Goal: Task Accomplishment & Management: Manage account settings

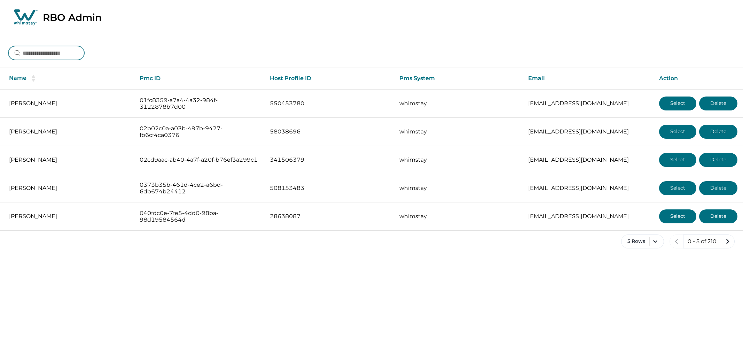
click at [67, 49] on input at bounding box center [46, 53] width 76 height 14
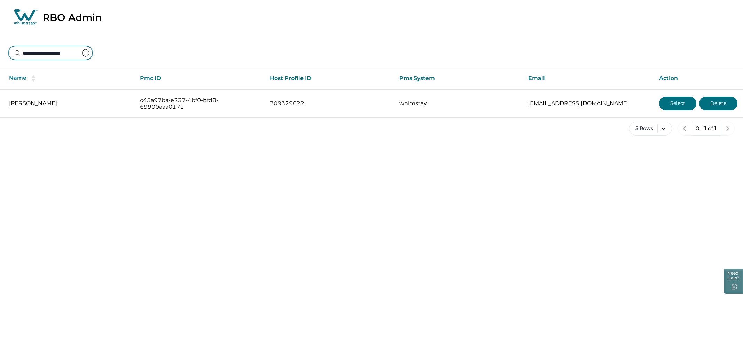
type input "**********"
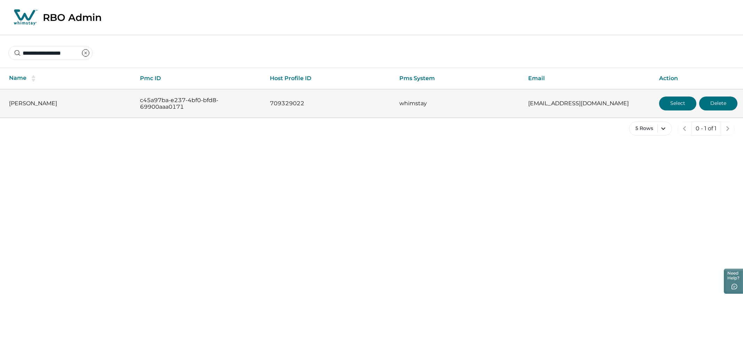
click at [682, 102] on button "Select" at bounding box center [677, 103] width 37 height 14
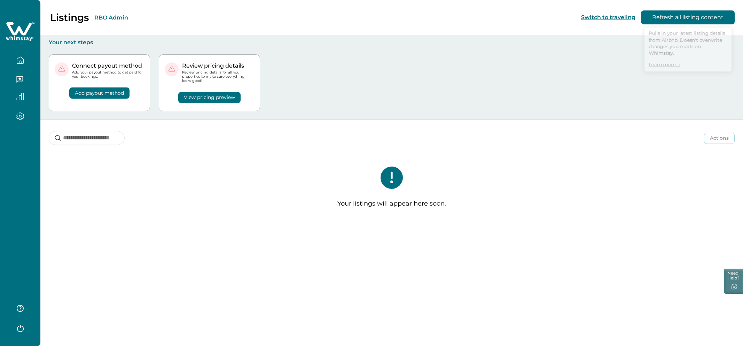
click at [689, 21] on button "Refresh all listing content" at bounding box center [688, 17] width 94 height 14
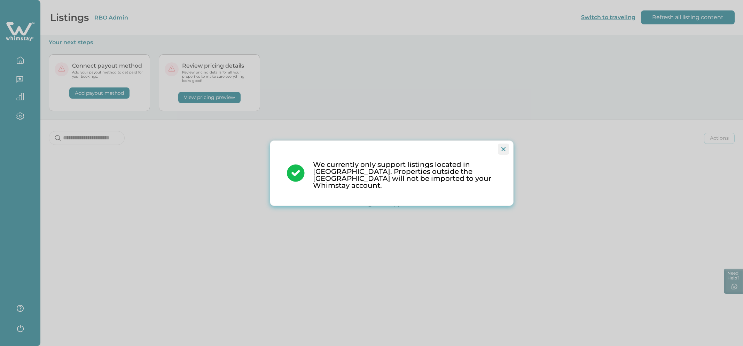
click at [506, 154] on button "Close" at bounding box center [503, 149] width 11 height 11
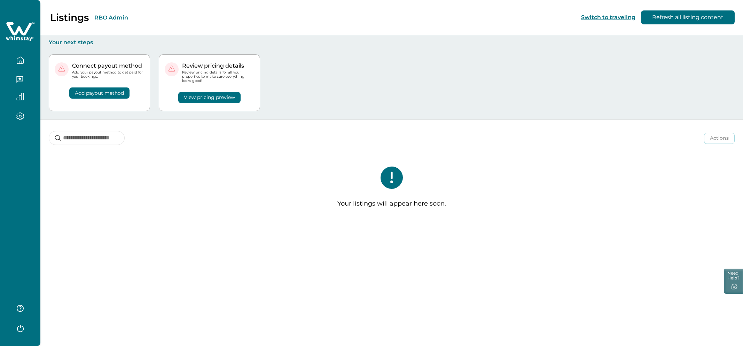
click at [21, 116] on icon "button" at bounding box center [20, 116] width 2 height 2
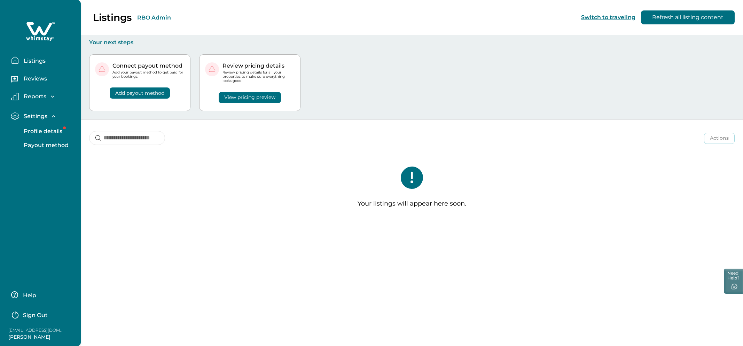
click at [22, 117] on p "Settings" at bounding box center [35, 116] width 26 height 7
click at [35, 118] on p "Settings" at bounding box center [35, 116] width 26 height 7
click at [39, 129] on p "Profile details" at bounding box center [42, 131] width 41 height 7
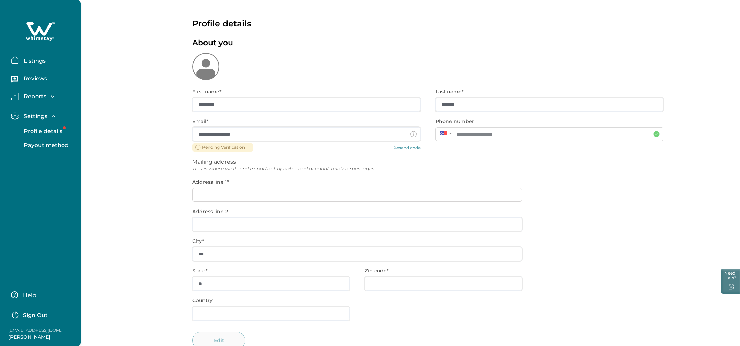
scroll to position [21, 0]
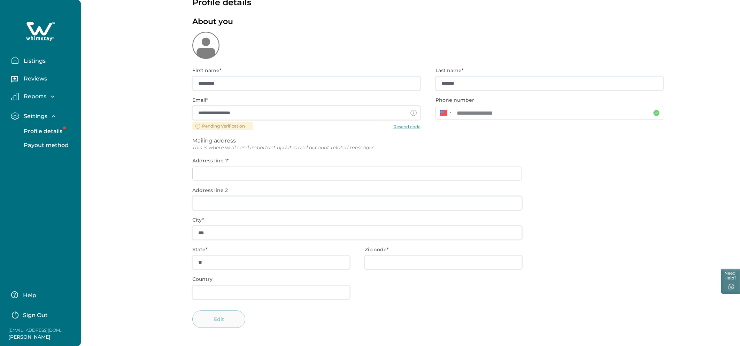
click at [52, 145] on p "Payout method" at bounding box center [45, 145] width 47 height 7
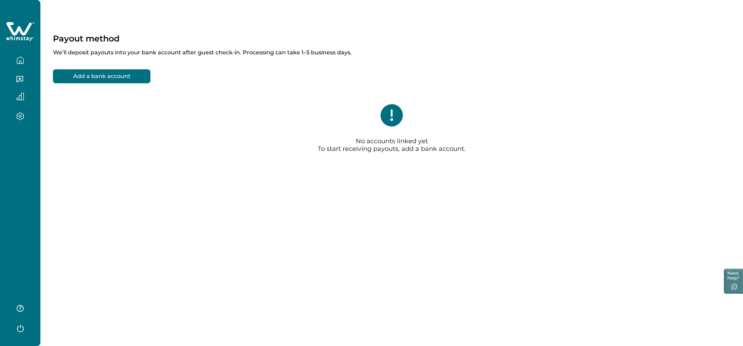
click at [200, 132] on div "No accounts linked yet To start receiving payouts, add a bank account." at bounding box center [392, 131] width 678 height 82
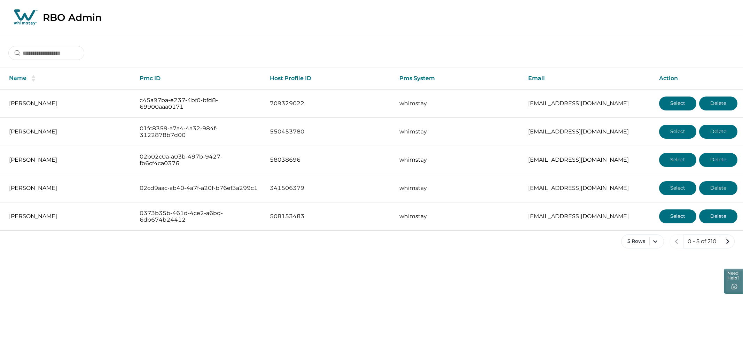
click at [279, 259] on html "Skip to Content RBO Admin Name Pmc ID Host Profile ID Pms System Email Action K…" at bounding box center [371, 129] width 743 height 259
click at [74, 48] on input at bounding box center [46, 53] width 76 height 14
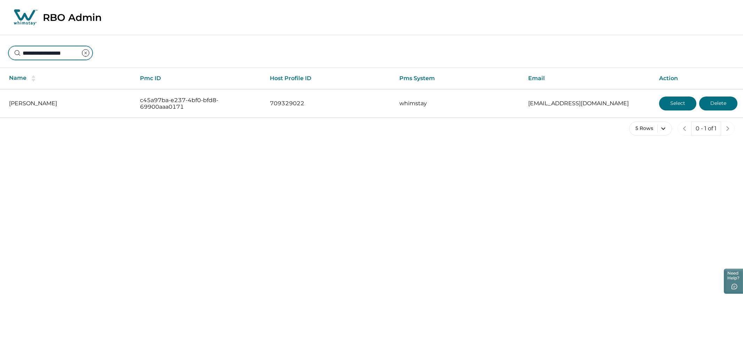
type input "**********"
click at [268, 138] on div "5 Rows 0 - 1 of 1" at bounding box center [371, 134] width 743 height 25
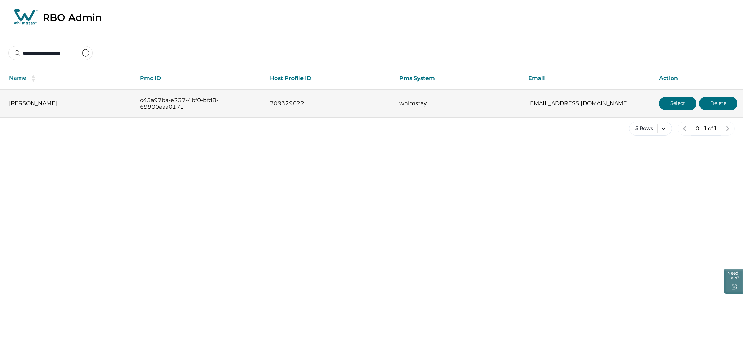
click at [717, 104] on button "Delete" at bounding box center [718, 103] width 38 height 14
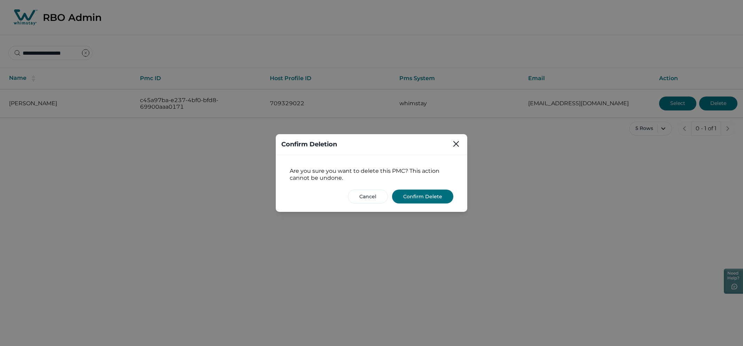
click at [422, 200] on button "Confirm Delete" at bounding box center [422, 196] width 61 height 14
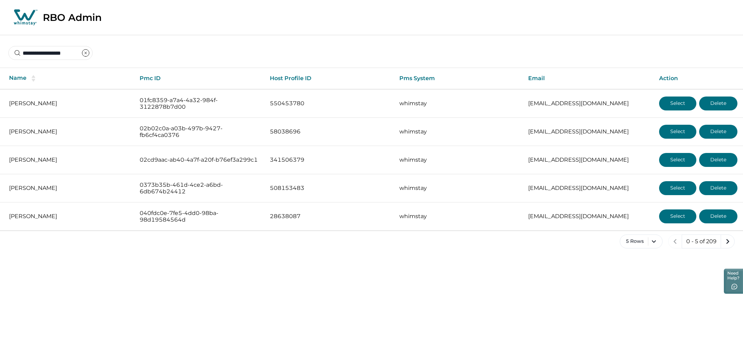
click at [87, 53] on icon "clear input" at bounding box center [86, 53] width 2 height 2
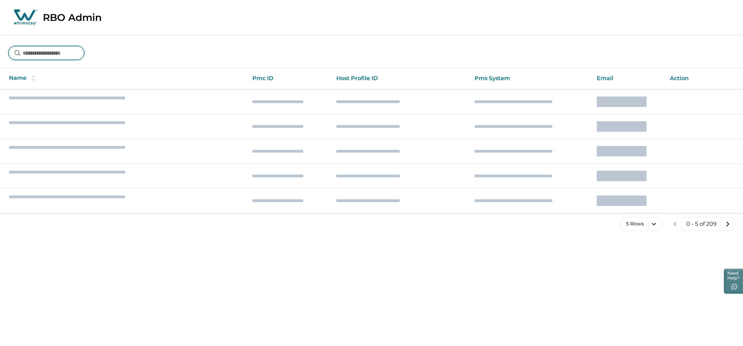
click at [67, 53] on input at bounding box center [46, 53] width 76 height 14
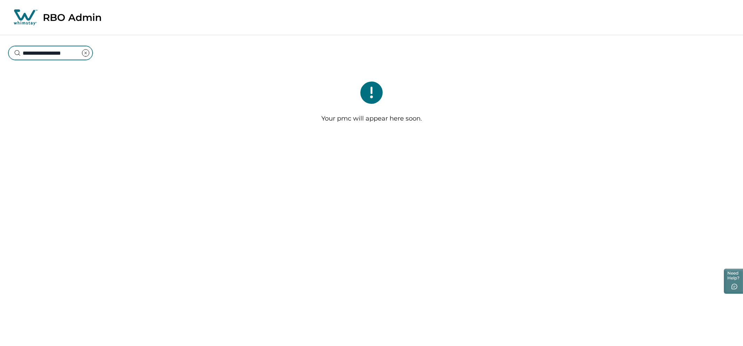
type input "**********"
click at [214, 50] on div "**********" at bounding box center [371, 48] width 743 height 26
